Goal: Unclear: Browse casually

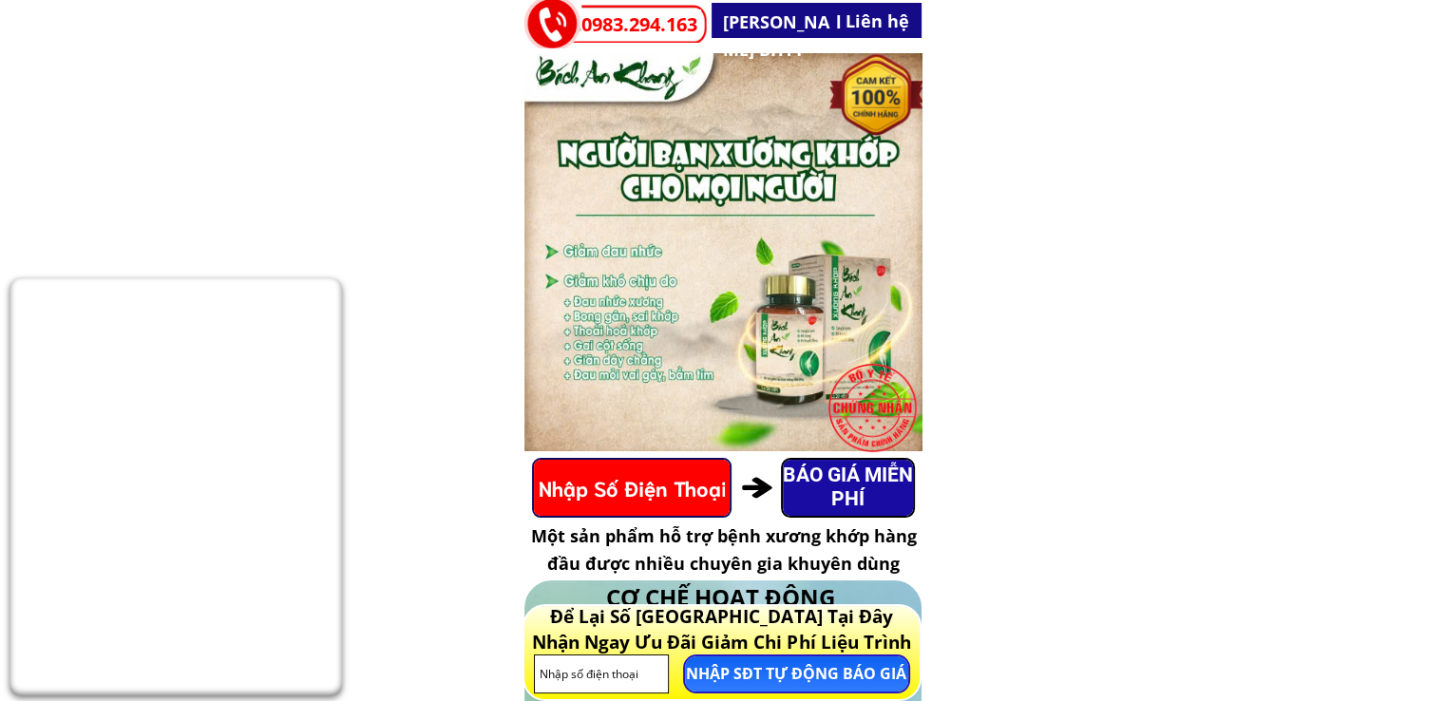
drag, startPoint x: 423, startPoint y: 192, endPoint x: 407, endPoint y: 183, distance: 18.3
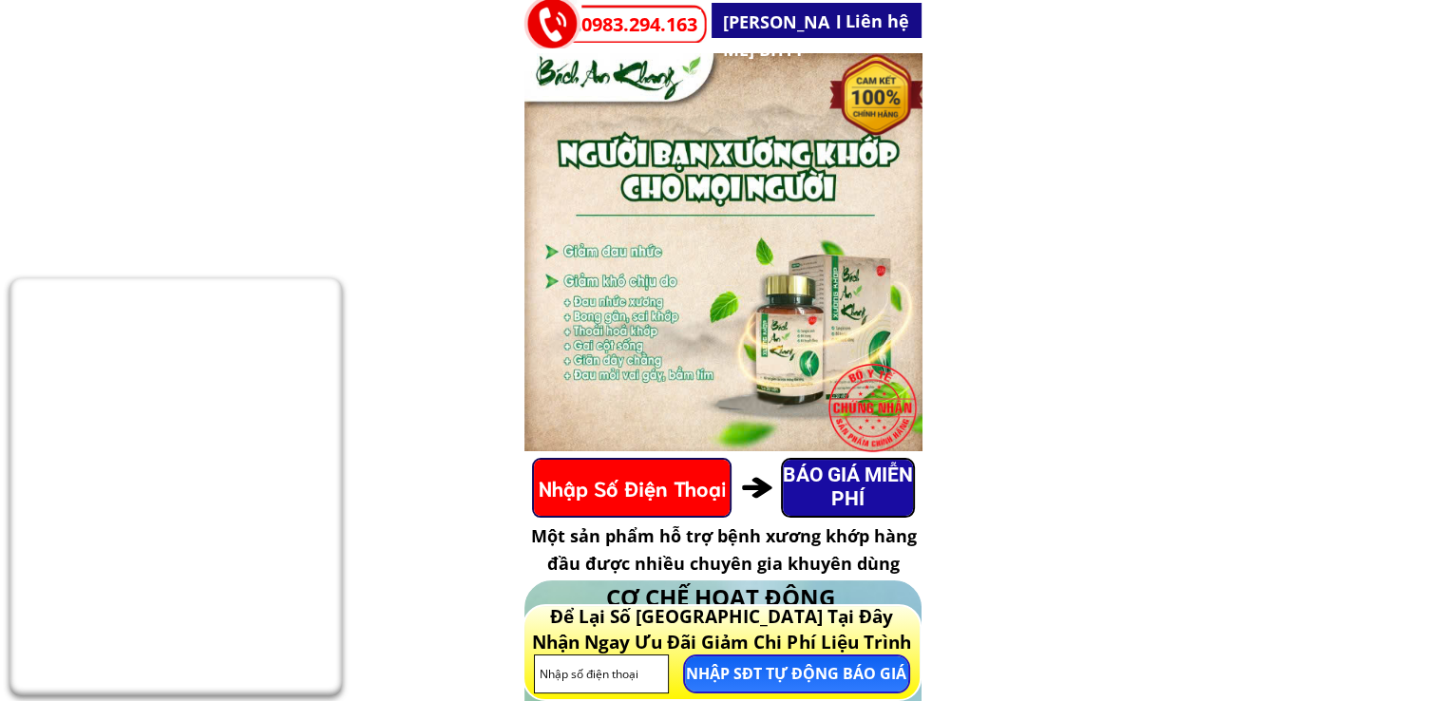
drag, startPoint x: 407, startPoint y: 183, endPoint x: 386, endPoint y: 124, distance: 63.4
drag, startPoint x: 386, startPoint y: 124, endPoint x: 381, endPoint y: 107, distance: 16.8
drag, startPoint x: 381, startPoint y: 107, endPoint x: 380, endPoint y: 88, distance: 19.0
drag, startPoint x: 380, startPoint y: 88, endPoint x: 380, endPoint y: 77, distance: 11.4
drag, startPoint x: 380, startPoint y: 77, endPoint x: 382, endPoint y: 66, distance: 11.6
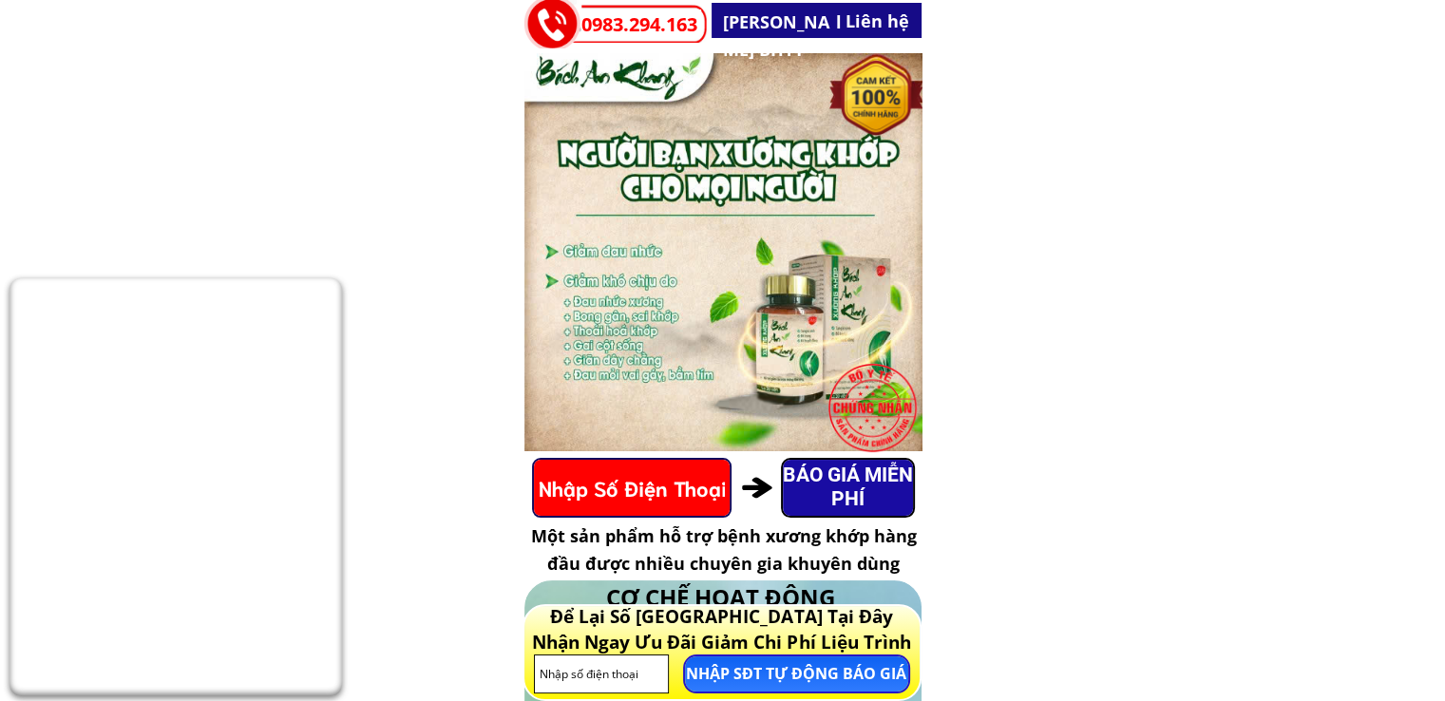
drag, startPoint x: 413, startPoint y: 128, endPoint x: 419, endPoint y: 160, distance: 31.9
drag, startPoint x: 430, startPoint y: 182, endPoint x: 426, endPoint y: 157, distance: 26.1
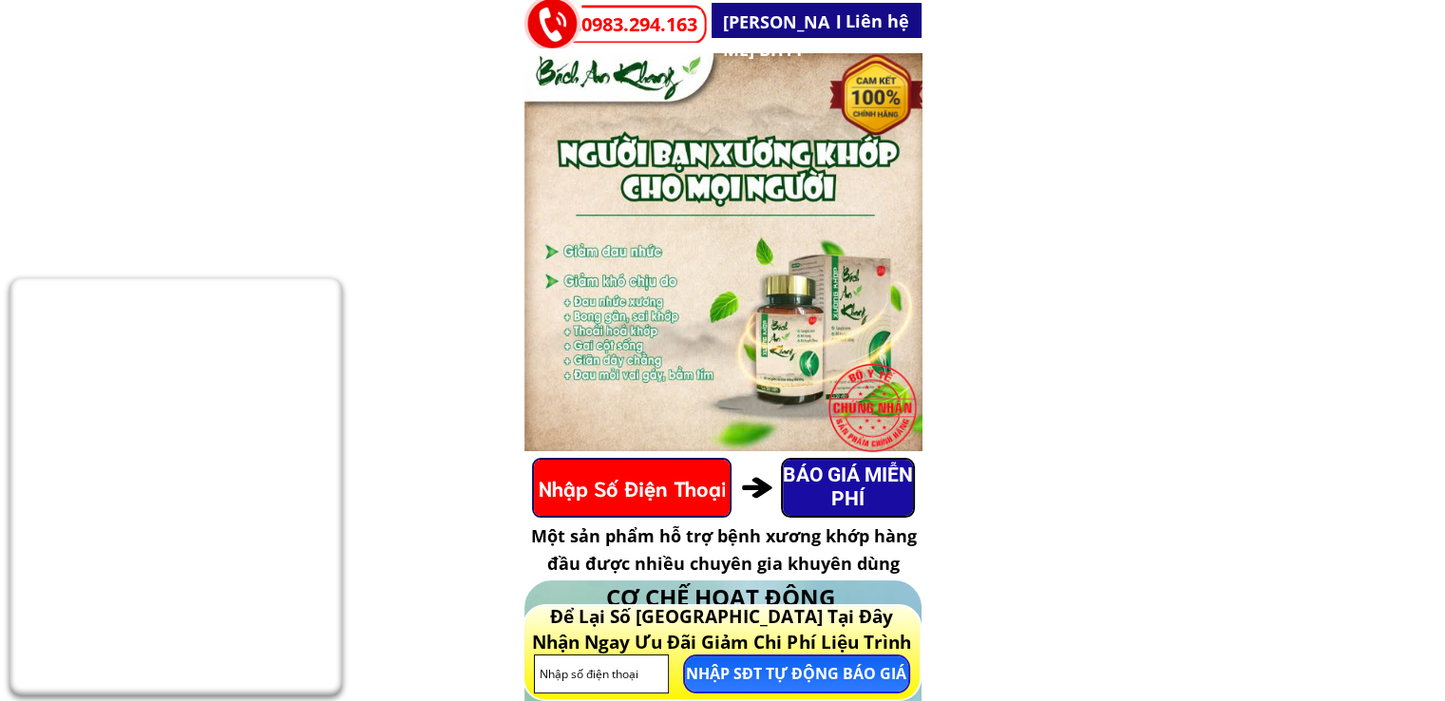
drag, startPoint x: 382, startPoint y: 602, endPoint x: 390, endPoint y: 596, distance: 10.1
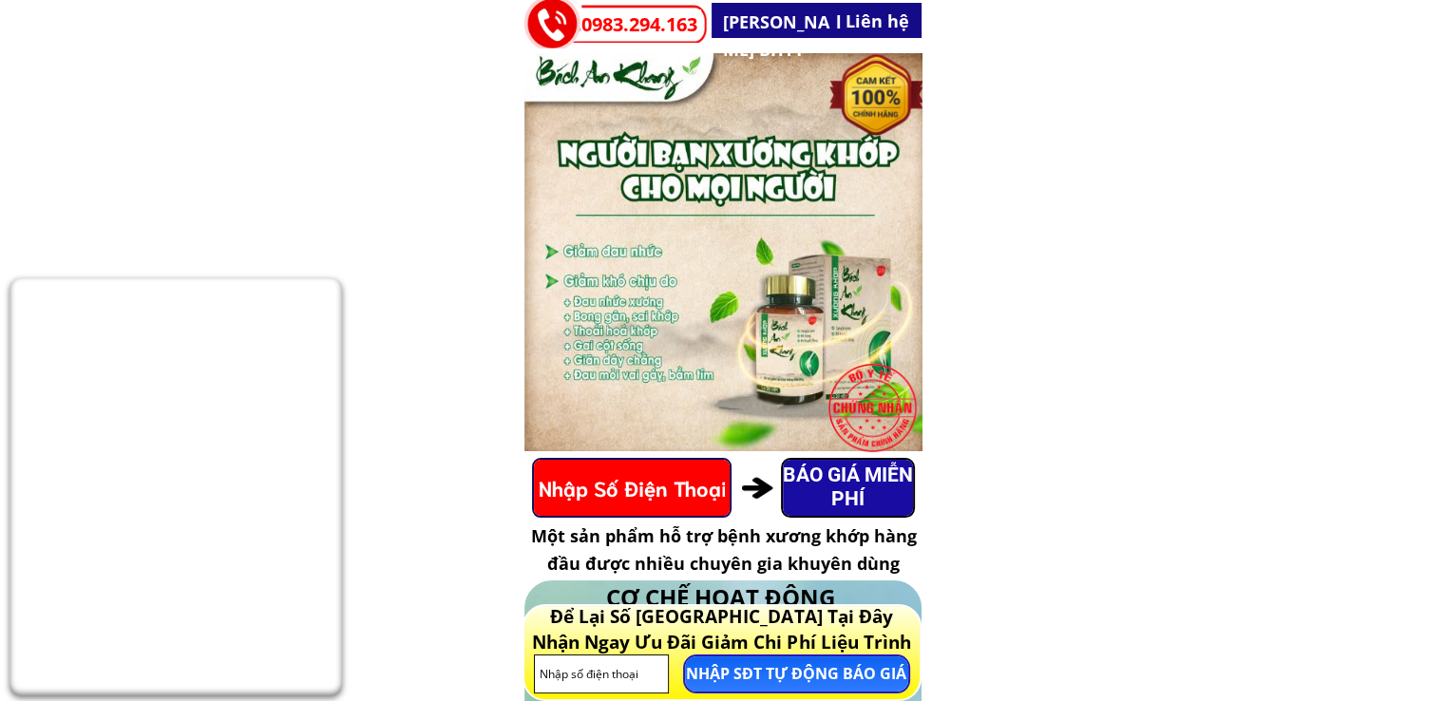
drag, startPoint x: 397, startPoint y: 497, endPoint x: 380, endPoint y: 506, distance: 19.1
drag, startPoint x: 380, startPoint y: 506, endPoint x: 361, endPoint y: 518, distance: 22.7
drag, startPoint x: 361, startPoint y: 518, endPoint x: 350, endPoint y: 532, distance: 18.3
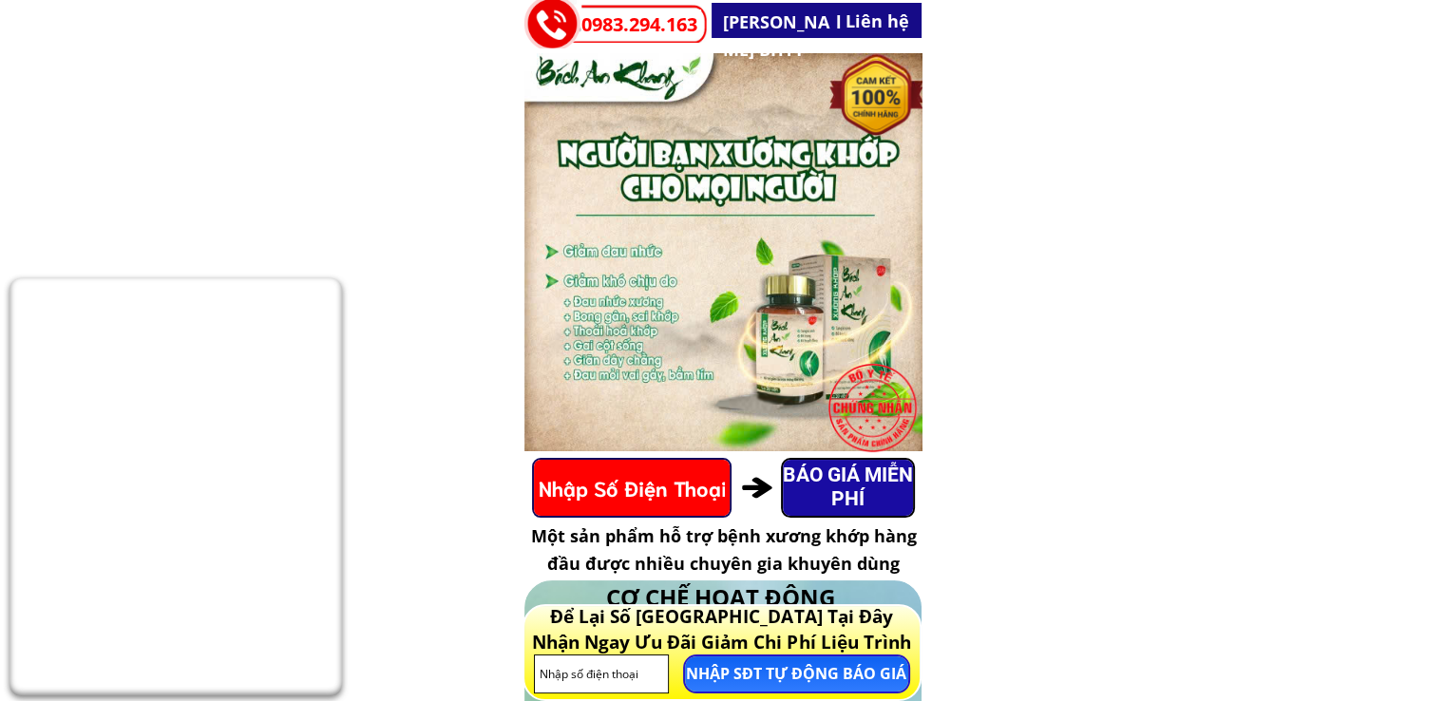
drag, startPoint x: 410, startPoint y: 402, endPoint x: 402, endPoint y: 375, distance: 27.7
drag, startPoint x: 418, startPoint y: 548, endPoint x: 425, endPoint y: 510, distance: 38.6
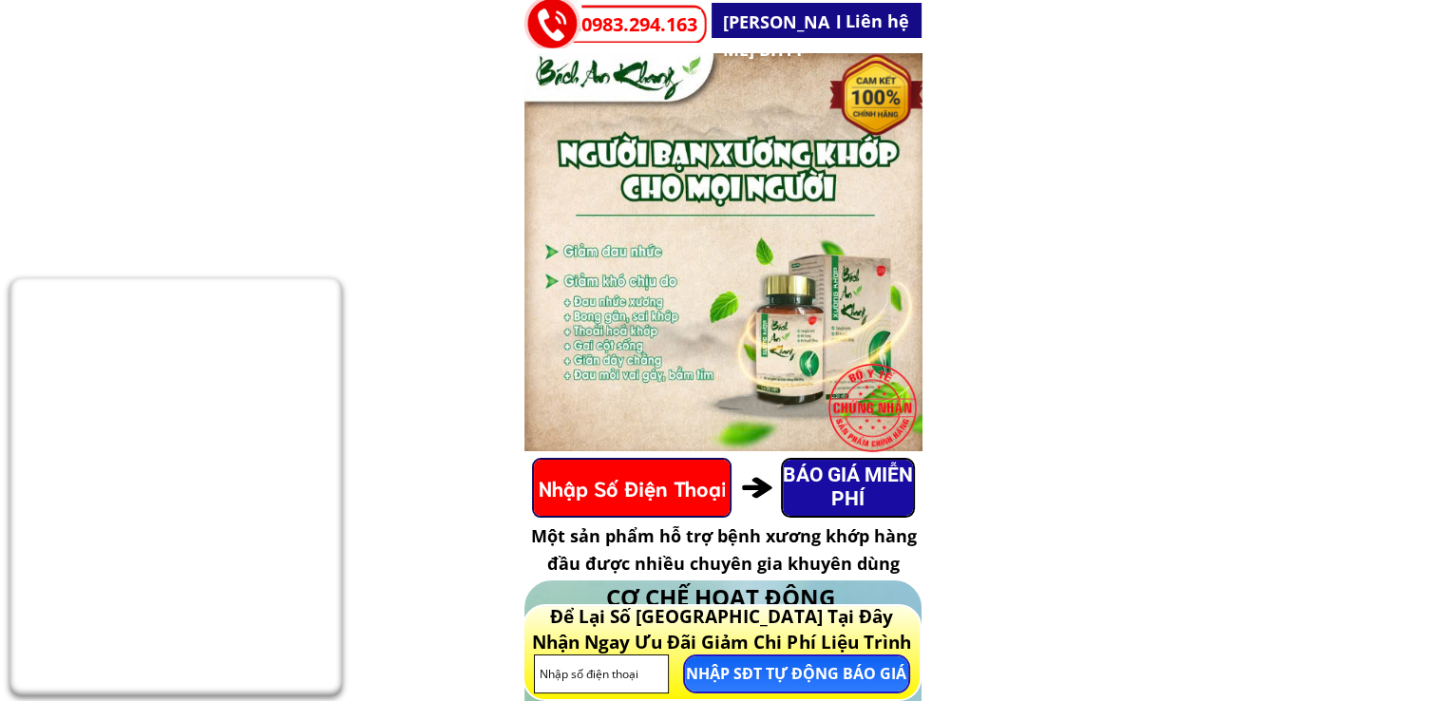
drag, startPoint x: 431, startPoint y: 537, endPoint x: 427, endPoint y: 627, distance: 90.4
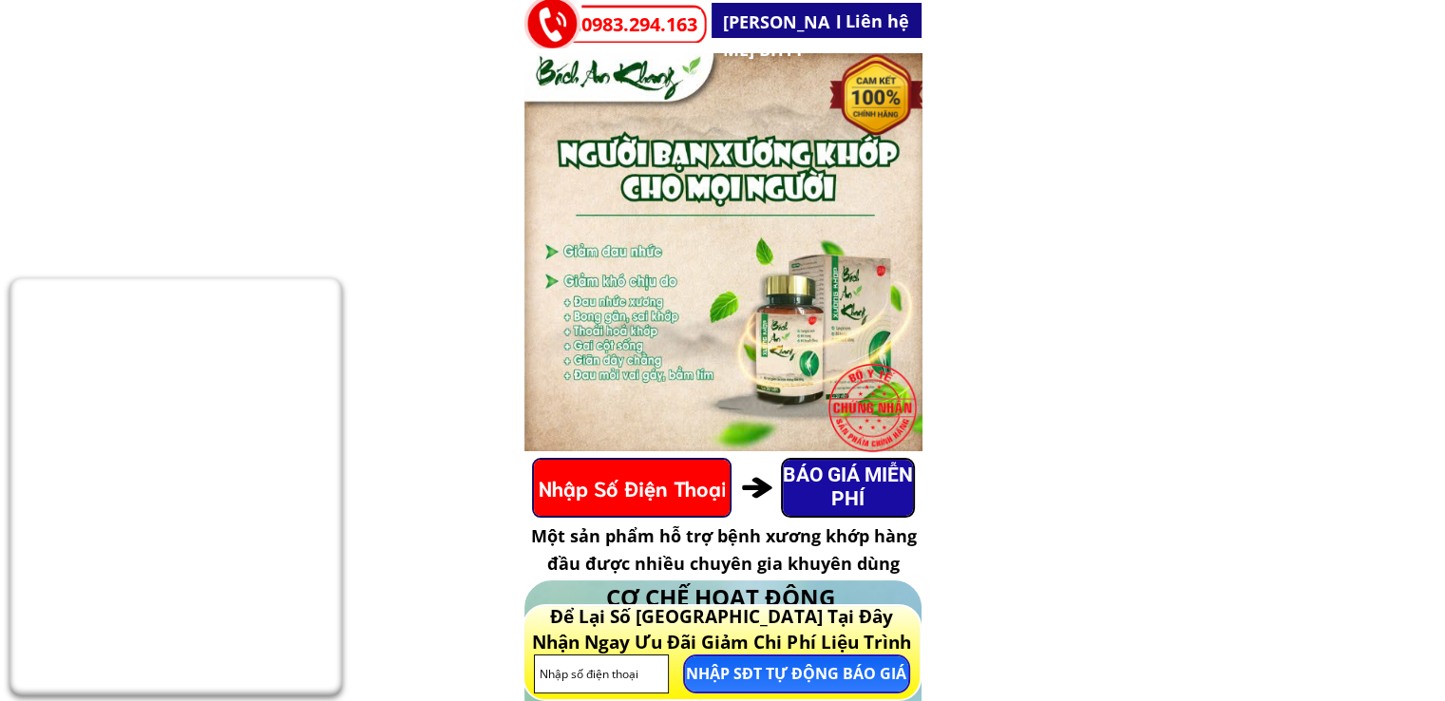
drag, startPoint x: 437, startPoint y: 110, endPoint x: 433, endPoint y: 83, distance: 27.8
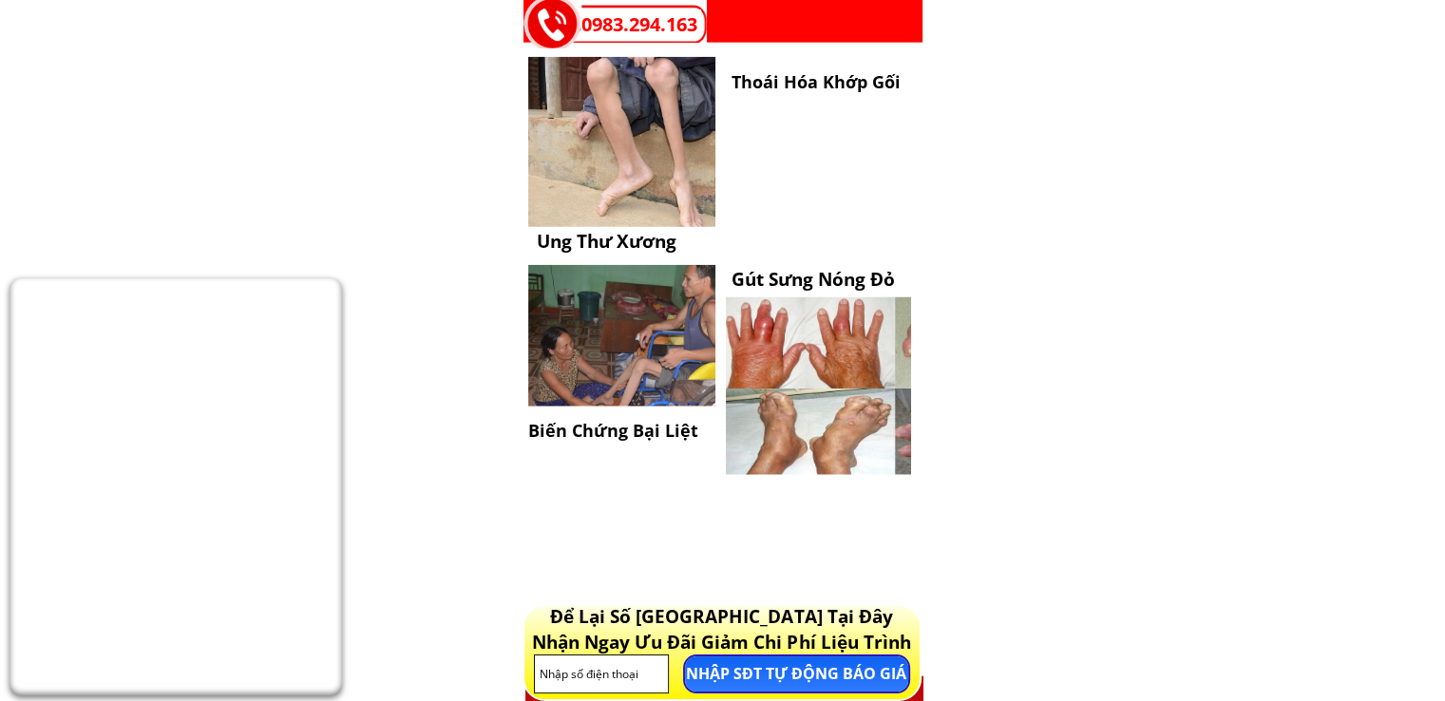
scroll to position [4656, 0]
